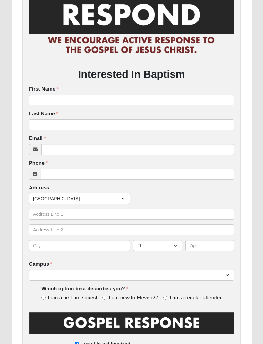
scroll to position [94, 0]
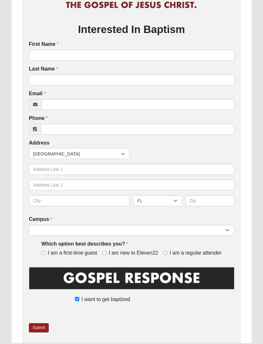
click at [165, 251] on input "I am a regular attender" at bounding box center [165, 253] width 4 height 4
radio input "true"
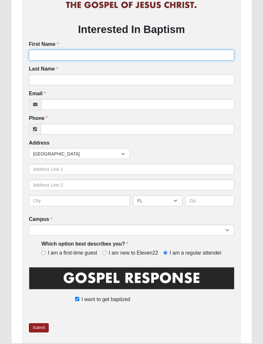
click at [181, 56] on input "First Name" at bounding box center [131, 55] width 205 height 11
type input "[PERSON_NAME]"
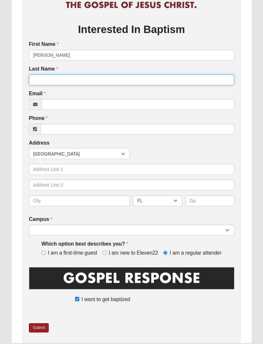
click at [183, 84] on input "Last Name" at bounding box center [131, 79] width 205 height 11
type input "[PERSON_NAME]"
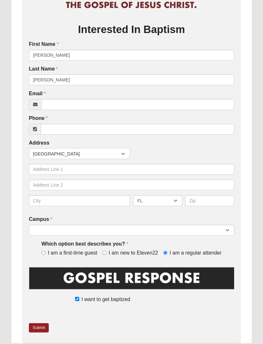
click at [151, 118] on div "Phone Phone is required." at bounding box center [131, 125] width 205 height 20
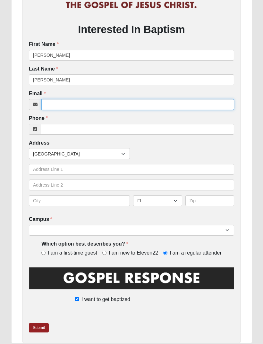
click at [173, 108] on input "Email" at bounding box center [137, 104] width 193 height 11
type input "[EMAIL_ADDRESS][DOMAIN_NAME]"
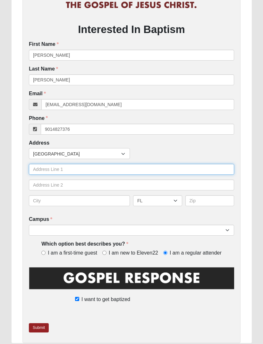
click at [170, 168] on input "text" at bounding box center [131, 169] width 205 height 11
type input "[PHONE_NUMBER]"
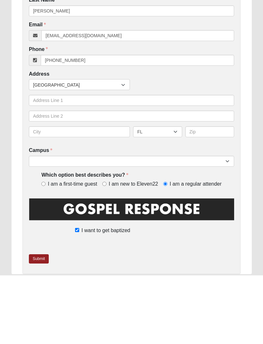
click at [243, 189] on div "Interested In Baptism First Name [PERSON_NAME] First Name is required. Last Nam…" at bounding box center [132, 141] width 240 height 403
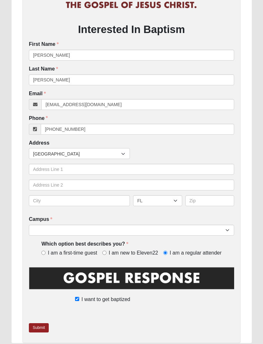
click at [38, 328] on link "Submit" at bounding box center [39, 327] width 20 height 9
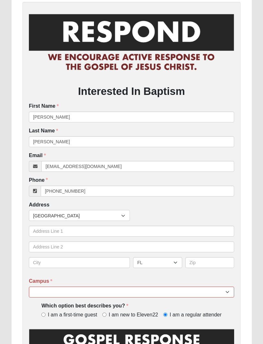
scroll to position [63, 0]
click at [186, 295] on select "Arlington Baymeadows Eleven22 Online [PERSON_NAME][GEOGRAPHIC_DATA] Jesup [GEOG…" at bounding box center [131, 292] width 205 height 11
select select "3"
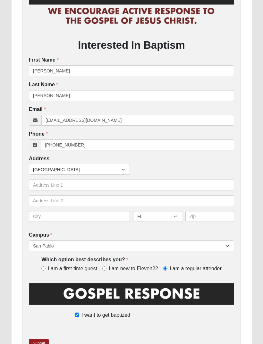
scroll to position [78, 0]
click at [35, 343] on link "Submit" at bounding box center [39, 343] width 20 height 9
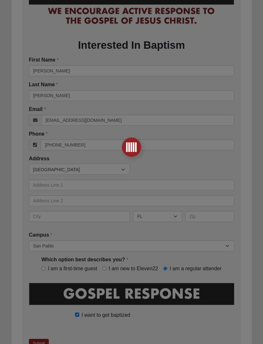
scroll to position [0, 0]
